Goal: Information Seeking & Learning: Compare options

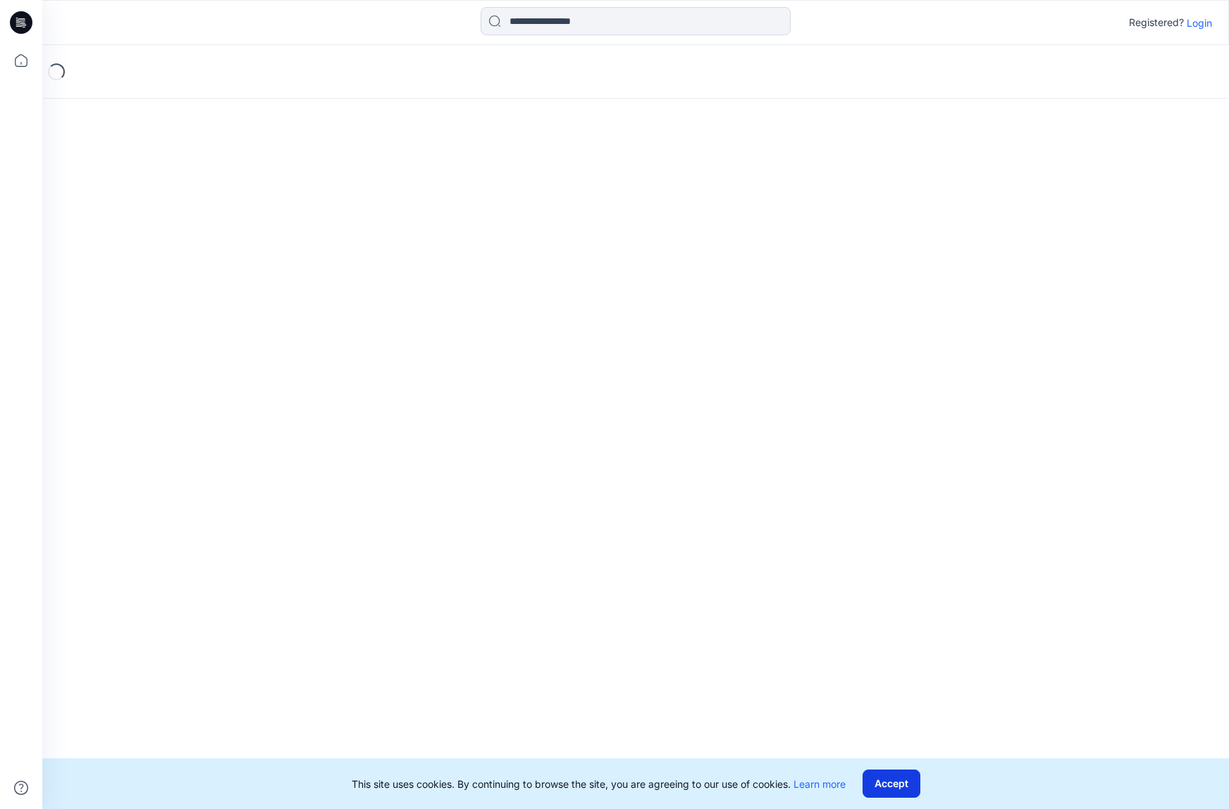
click at [895, 780] on button "Accept" at bounding box center [891, 783] width 58 height 28
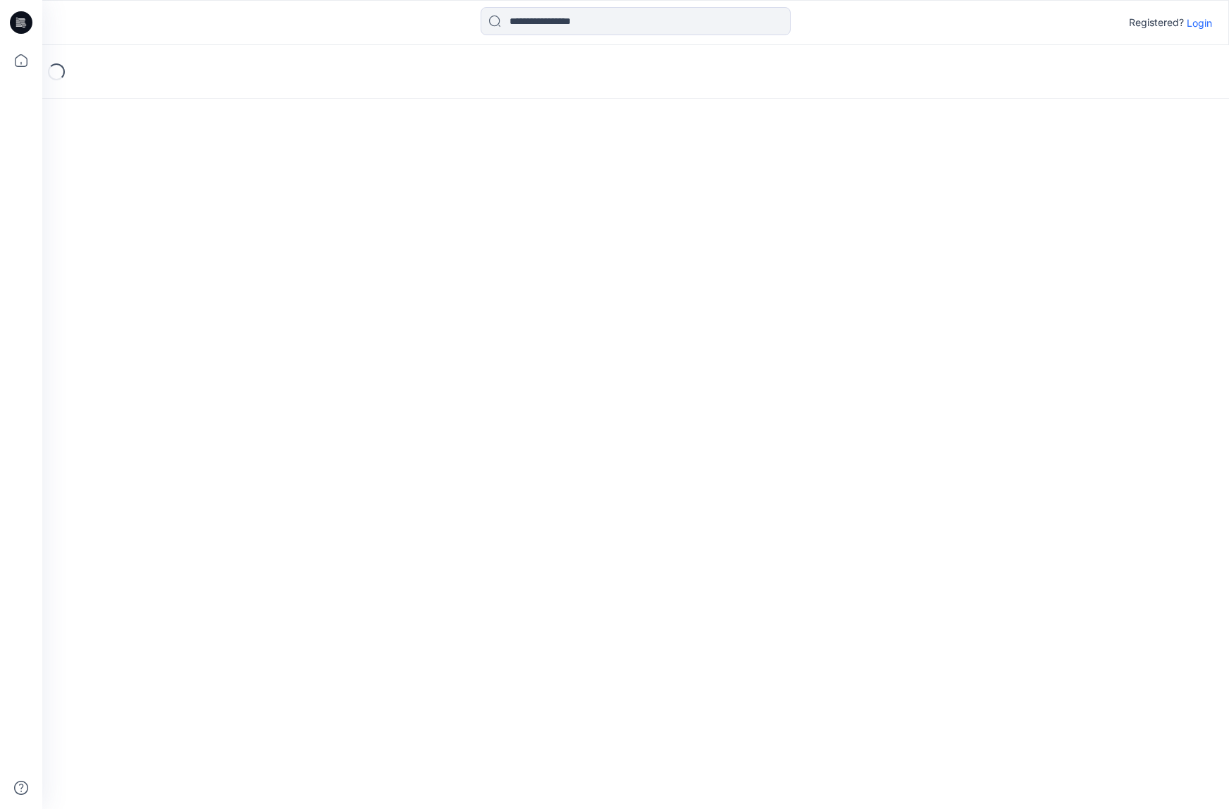
click at [1202, 26] on p "Login" at bounding box center [1198, 22] width 25 height 15
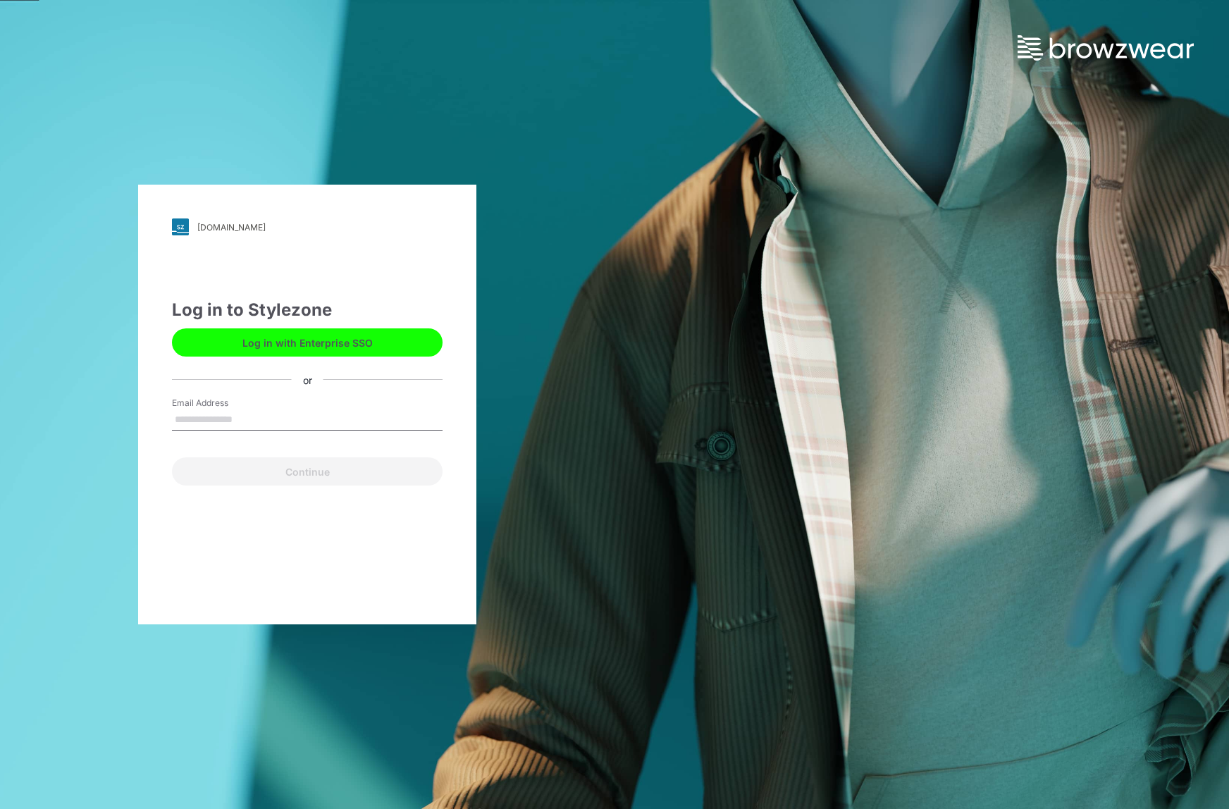
click at [253, 415] on input "Email Address" at bounding box center [307, 419] width 271 height 21
type input "**********"
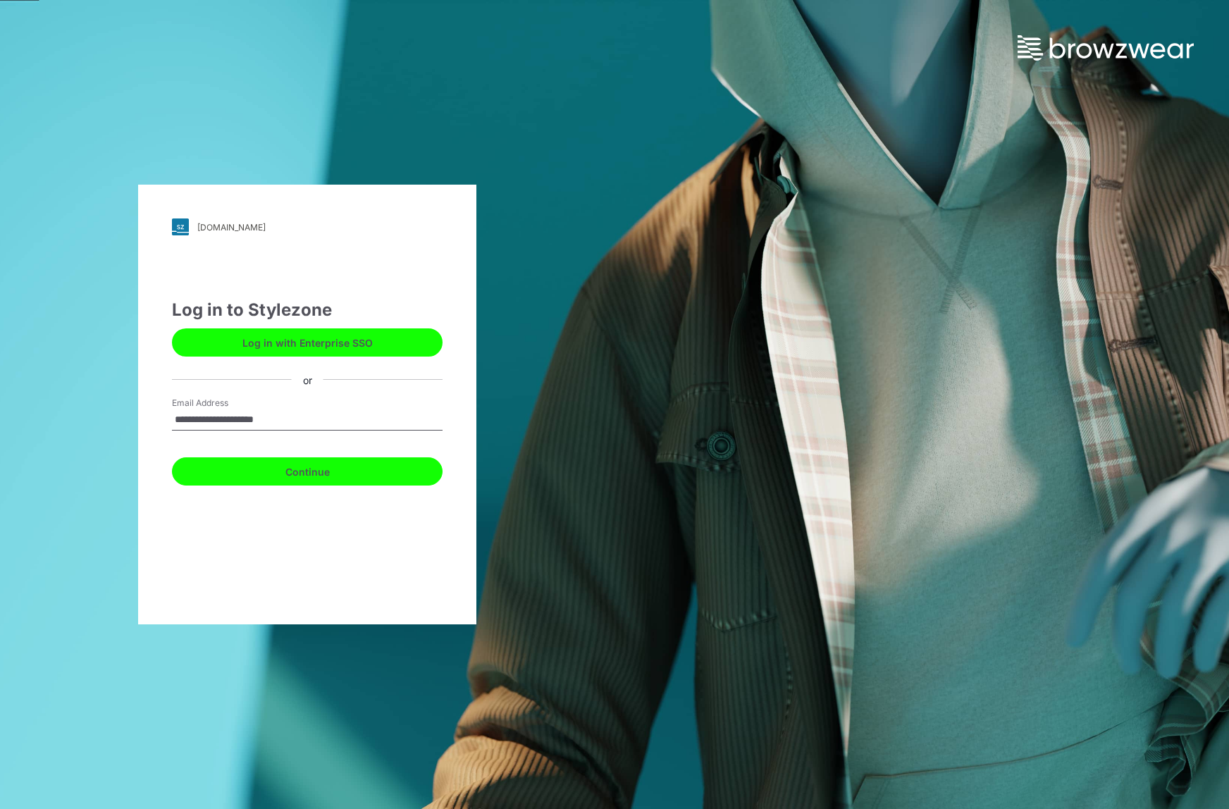
click at [316, 475] on button "Continue" at bounding box center [307, 471] width 271 height 28
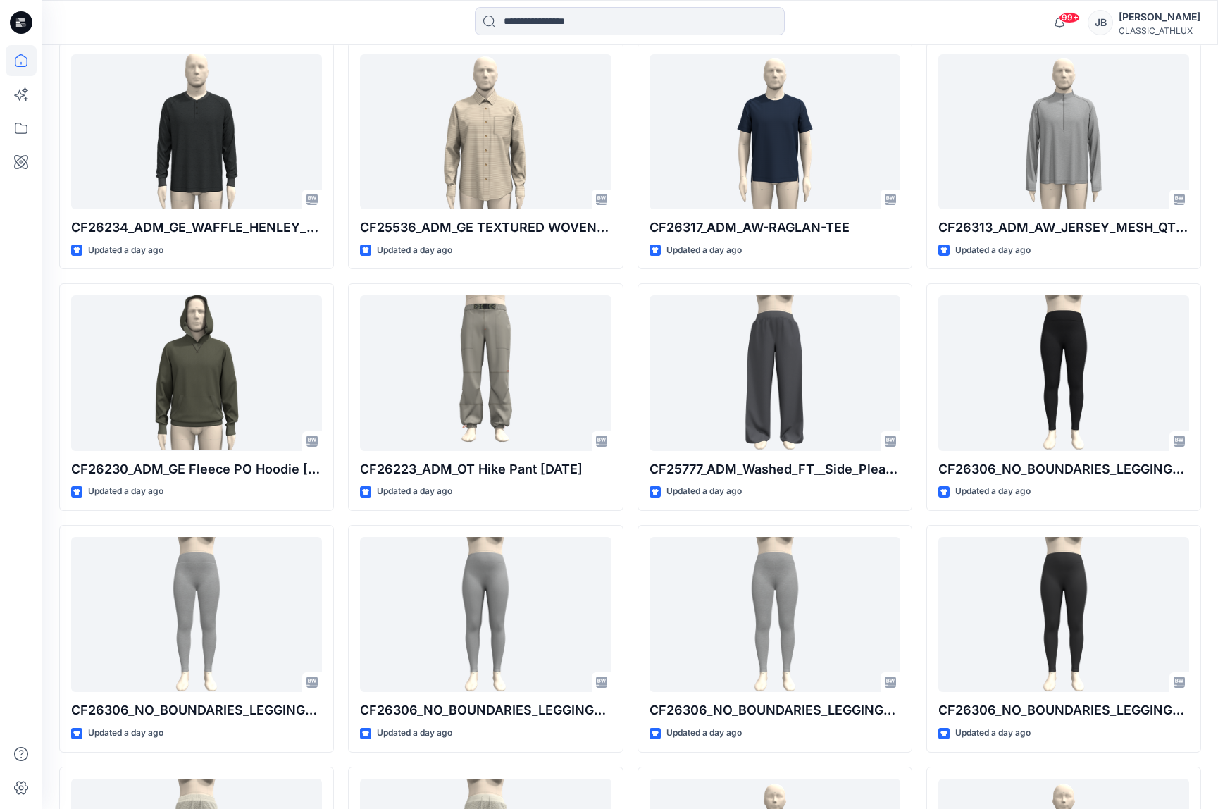
scroll to position [3516, 0]
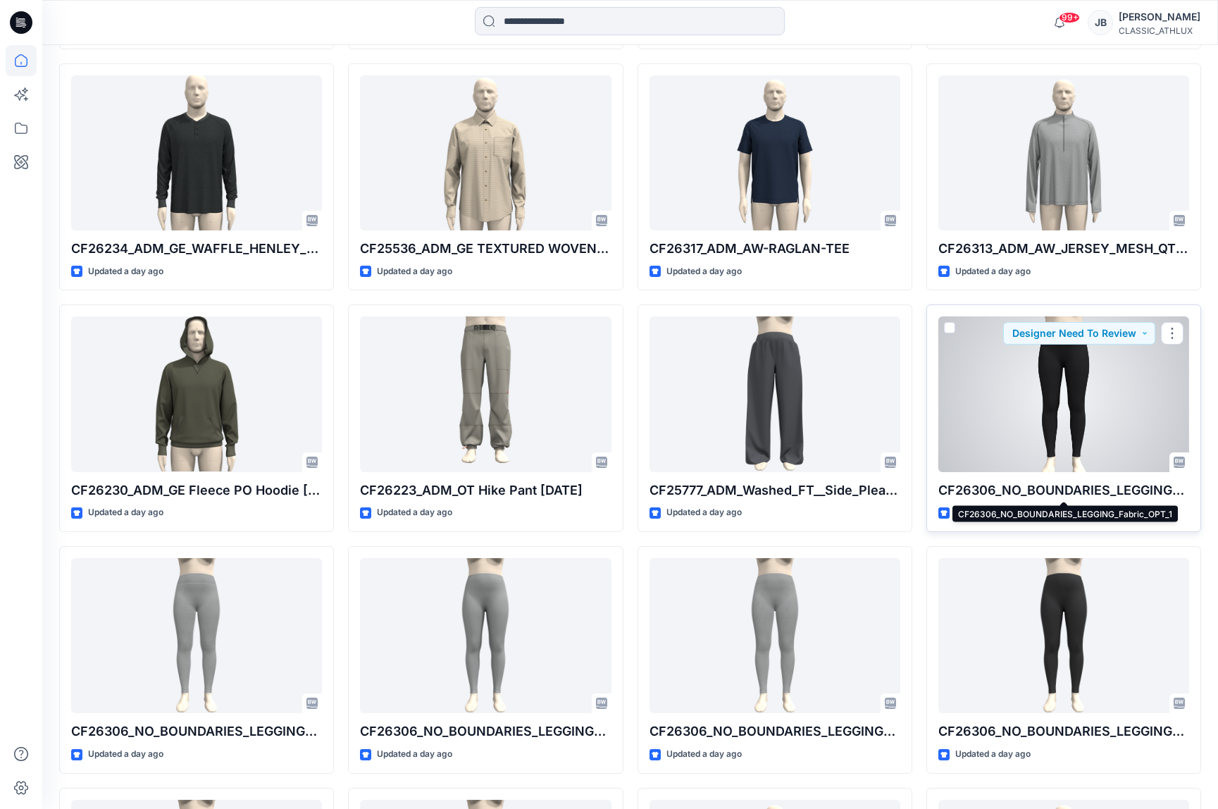
click at [1072, 485] on p "CF26306_NO_BOUNDARIES_LEGGING_Fabric_OPT_1" at bounding box center [1063, 490] width 251 height 20
click at [1086, 491] on p "CF26306_NO_BOUNDARIES_LEGGING_Fabric_OPT_1" at bounding box center [1063, 490] width 251 height 20
click at [1080, 434] on div at bounding box center [1063, 393] width 251 height 155
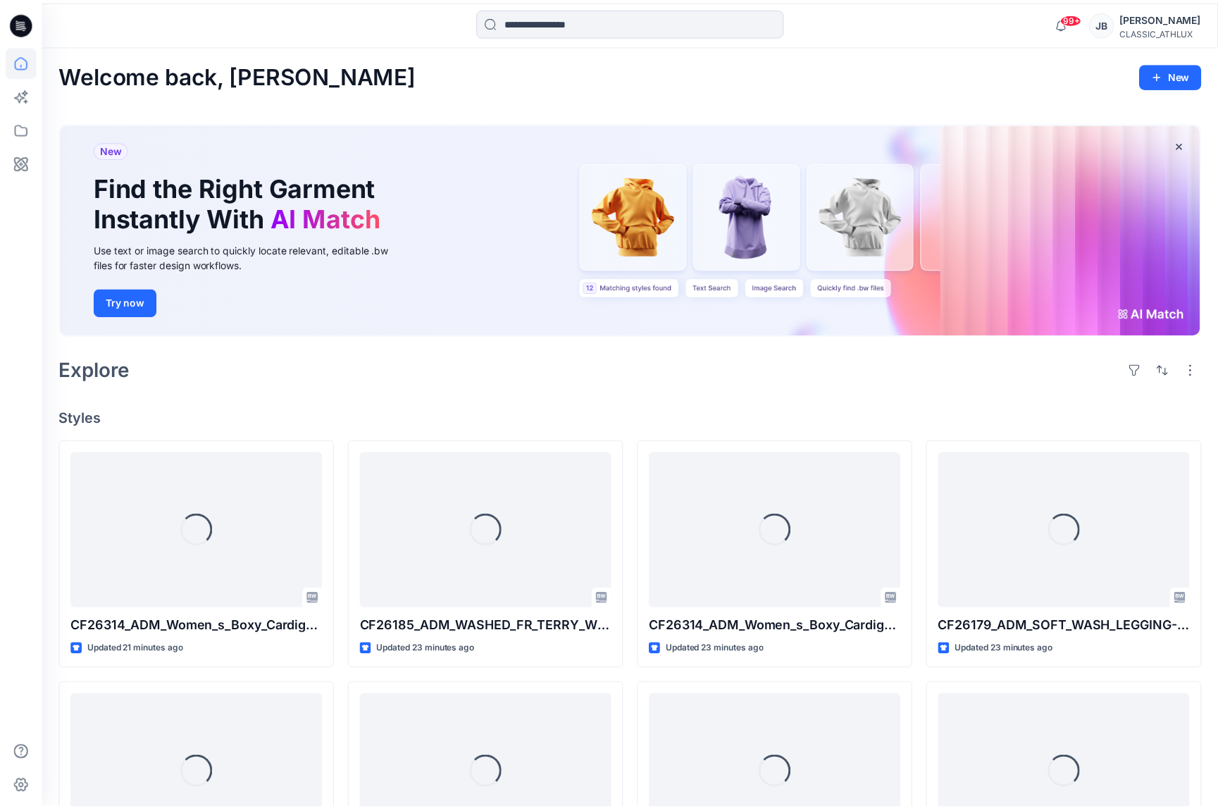
scroll to position [3516, 0]
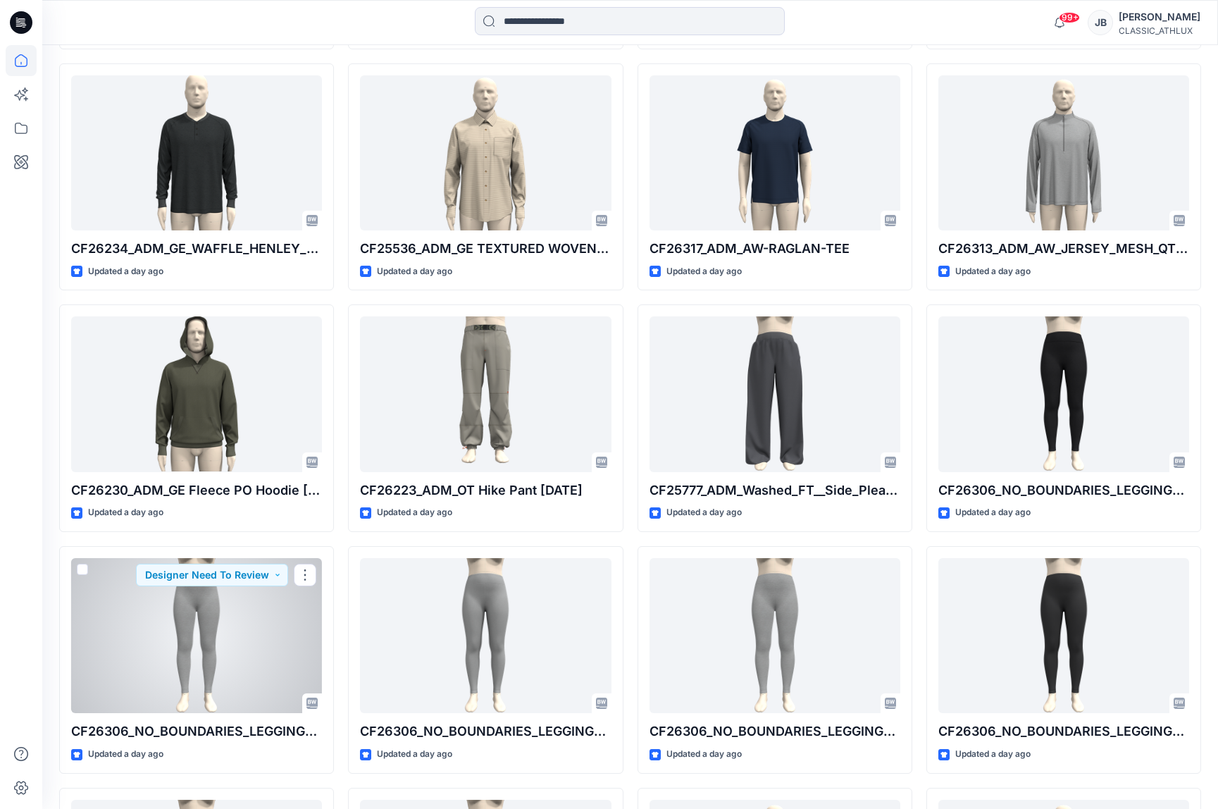
click at [214, 620] on div at bounding box center [196, 635] width 251 height 155
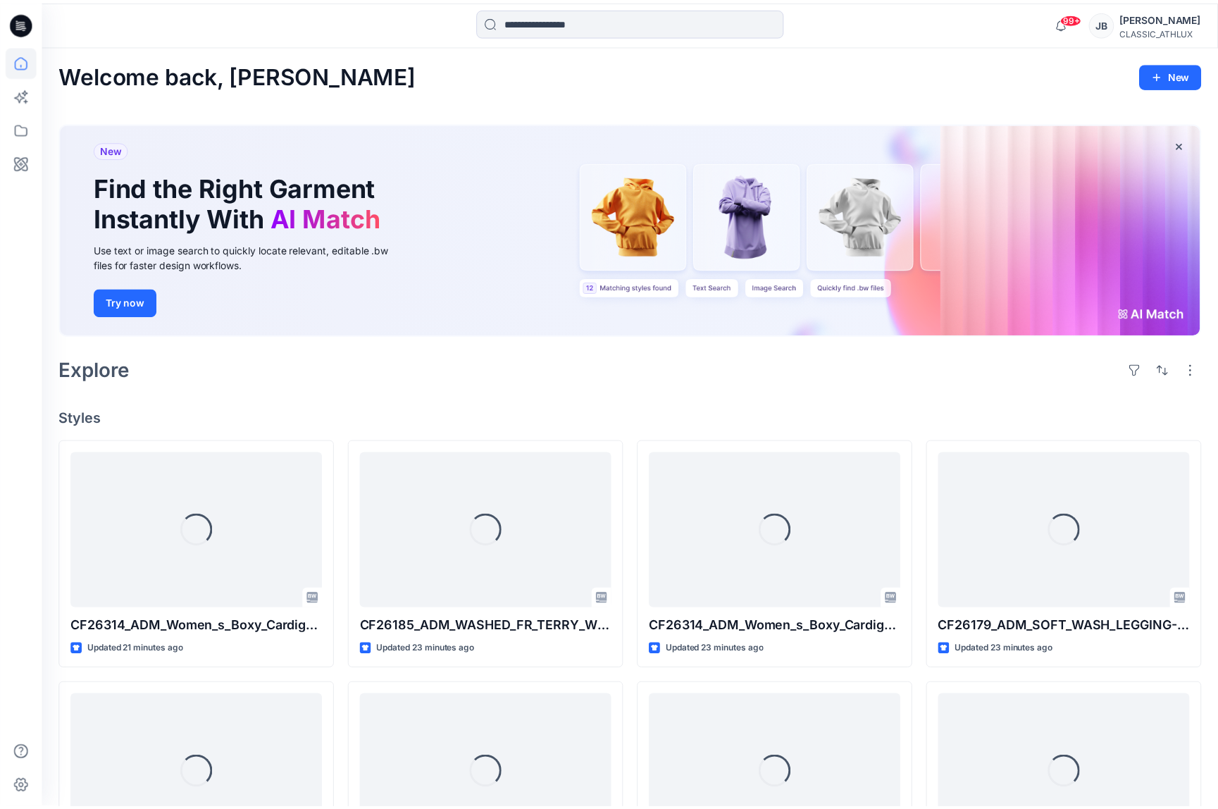
scroll to position [3516, 0]
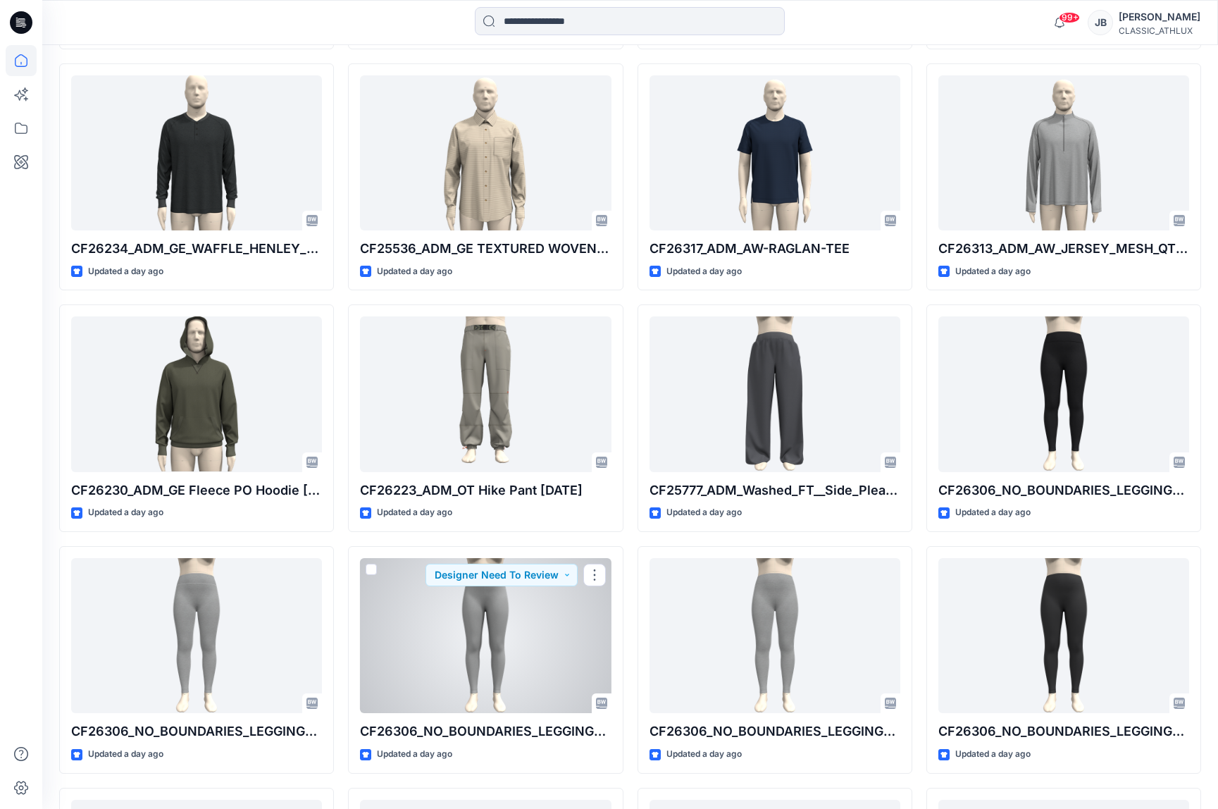
click at [495, 650] on div at bounding box center [485, 635] width 251 height 155
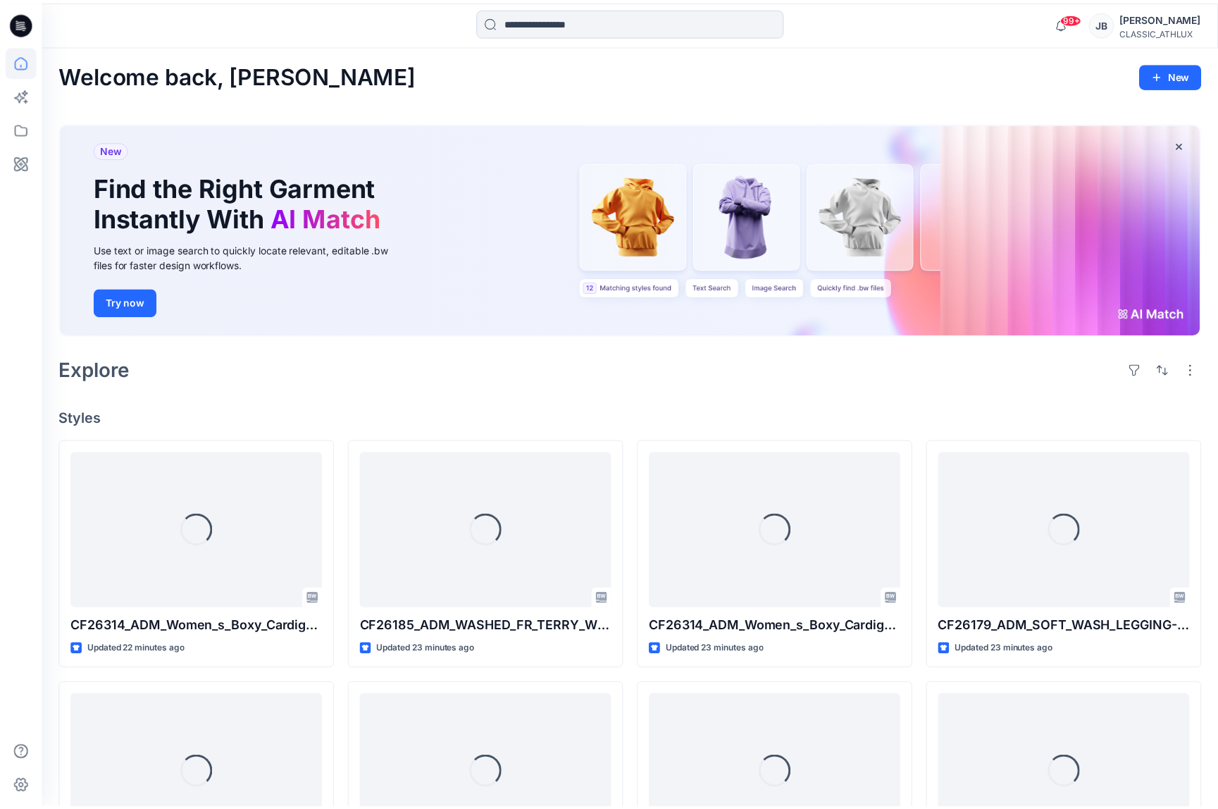
scroll to position [3516, 0]
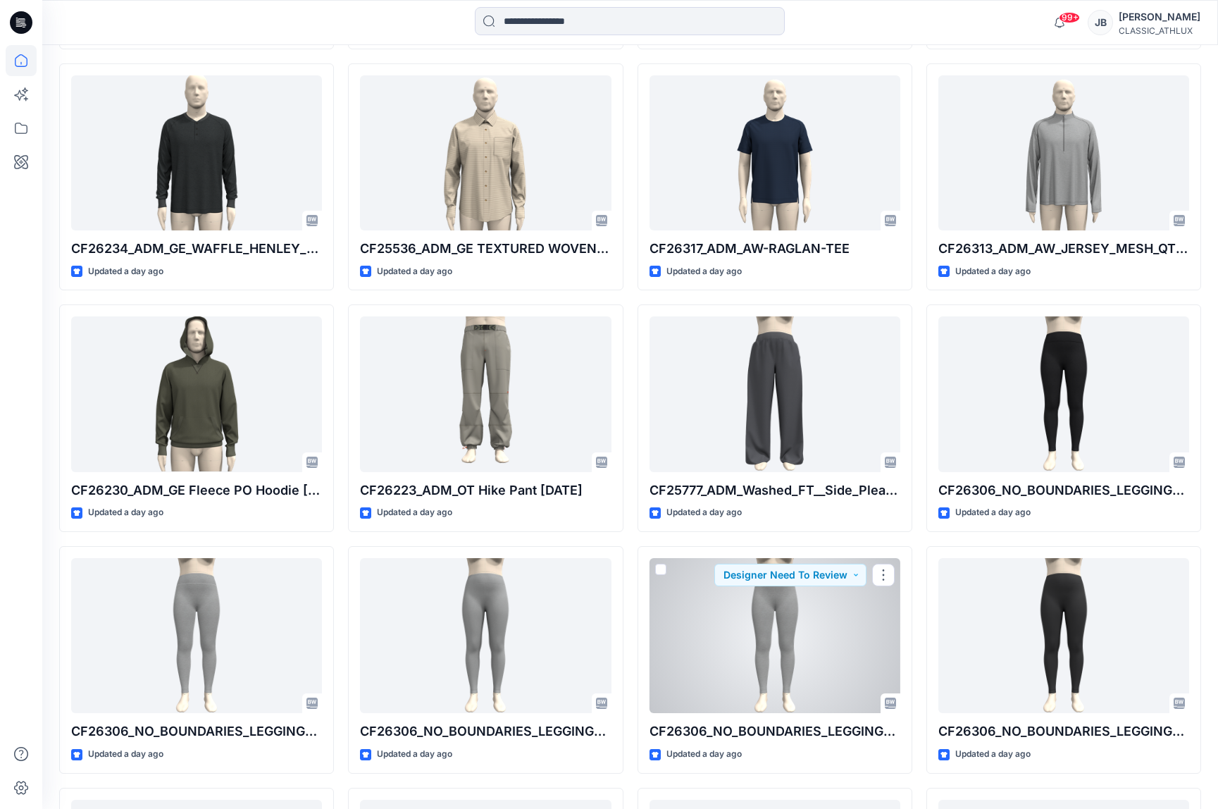
click at [798, 659] on div at bounding box center [775, 635] width 251 height 155
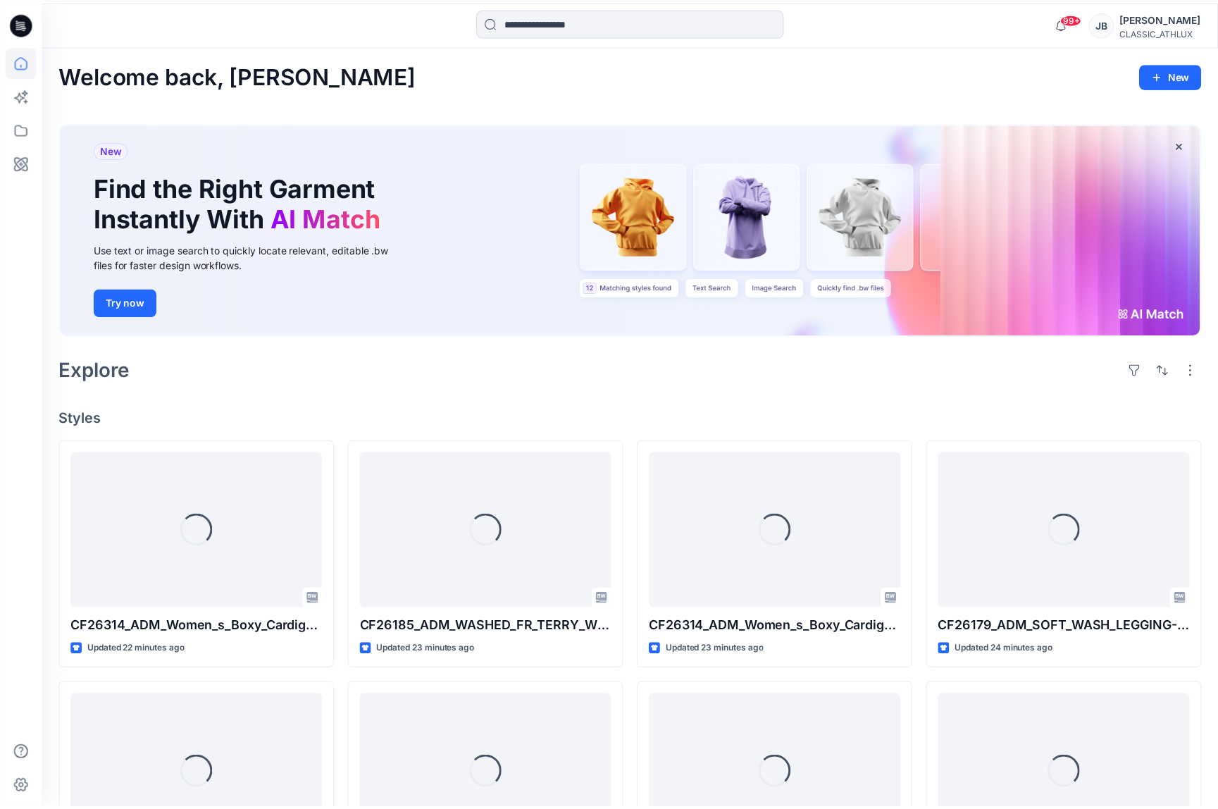
scroll to position [3516, 0]
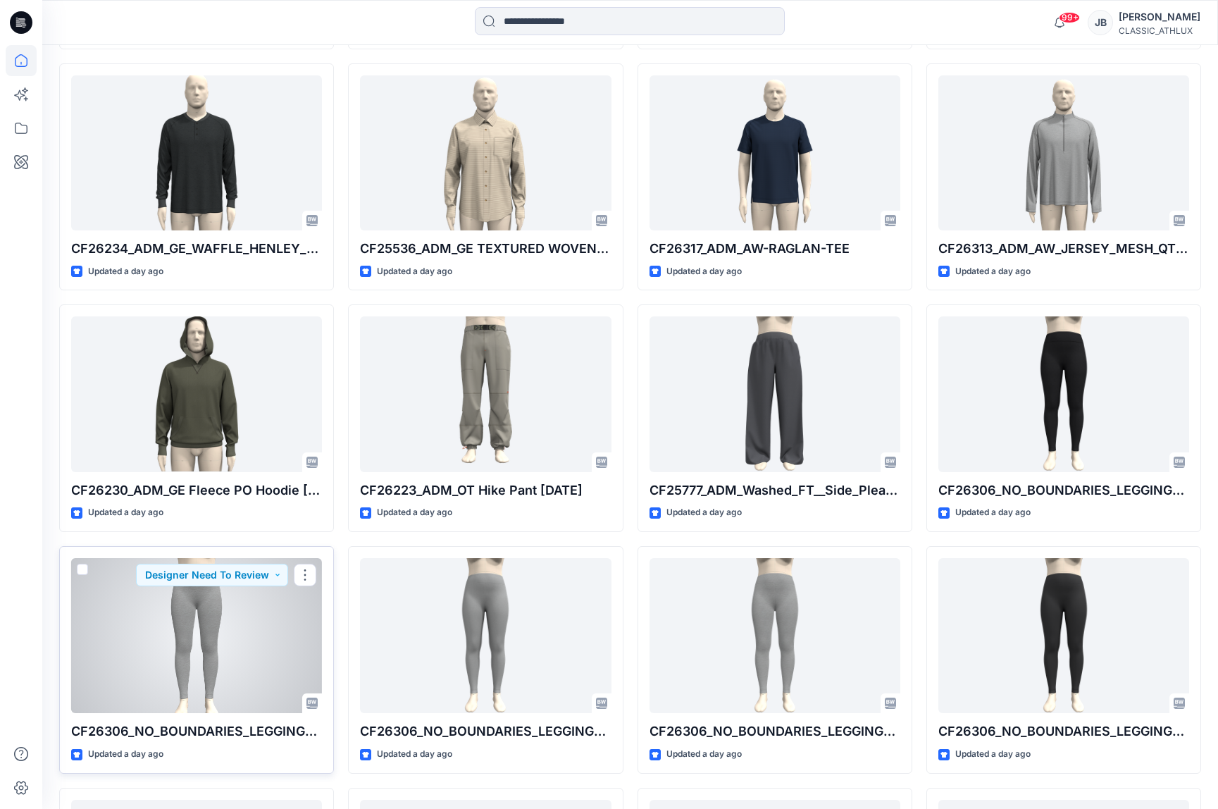
click at [242, 623] on div at bounding box center [196, 635] width 251 height 155
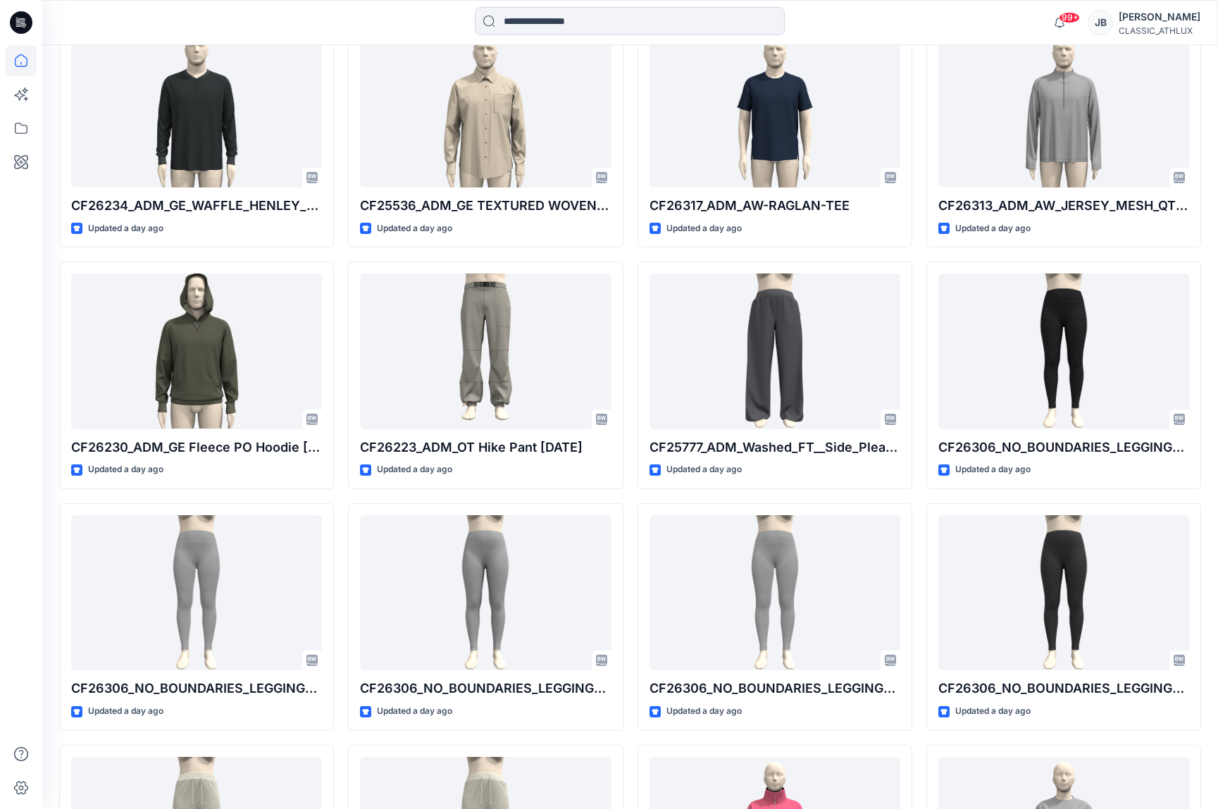
scroll to position [3562, 0]
